Goal: Communication & Community: Answer question/provide support

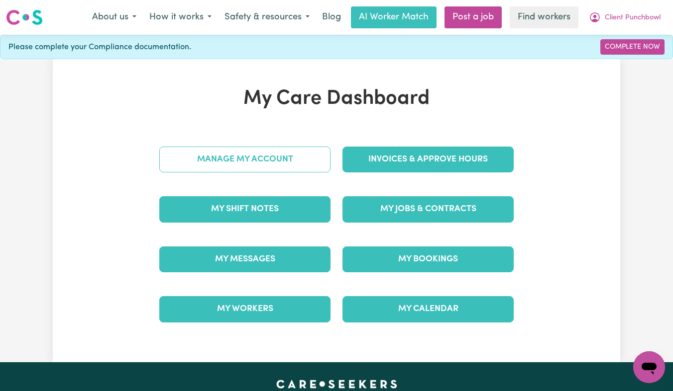
click at [292, 157] on link "Manage My Account" at bounding box center [244, 160] width 171 height 26
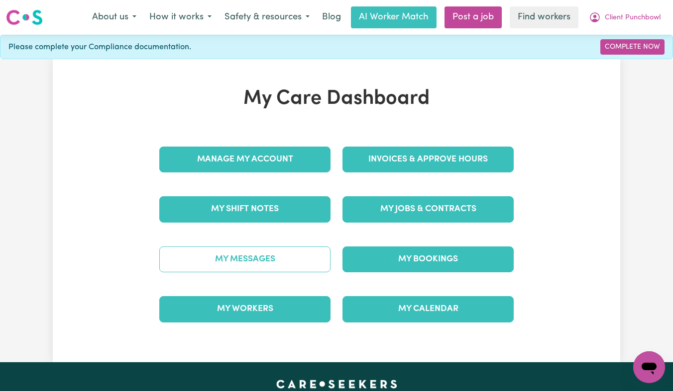
click at [288, 253] on link "My Messages" at bounding box center [244, 260] width 171 height 26
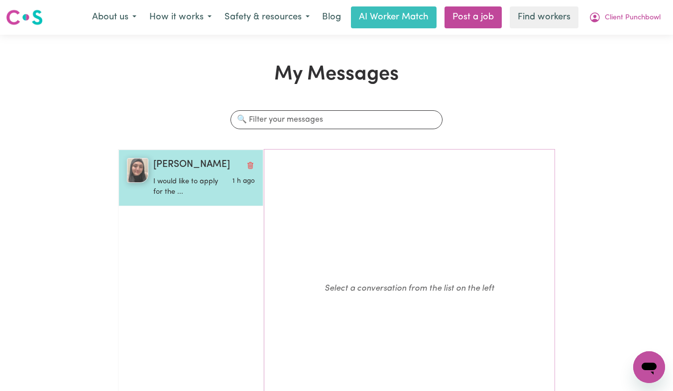
click at [214, 193] on p "I would like to apply for the ..." at bounding box center [187, 187] width 68 height 21
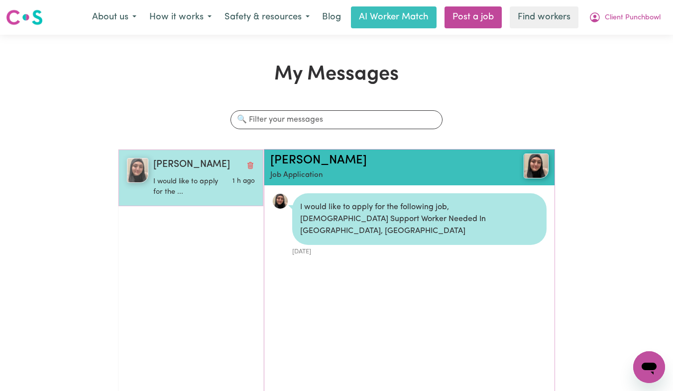
scroll to position [6, 0]
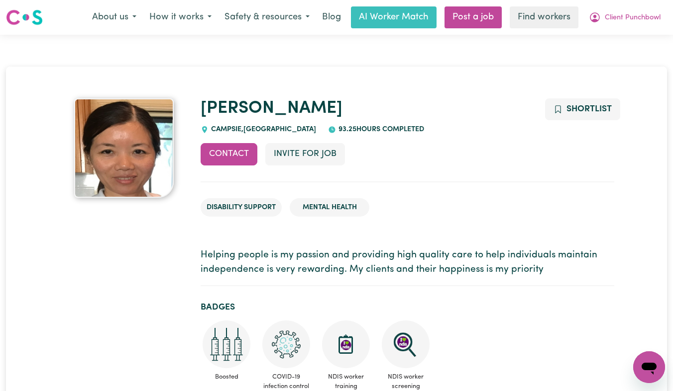
scroll to position [617, 0]
